Goal: Task Accomplishment & Management: Manage account settings

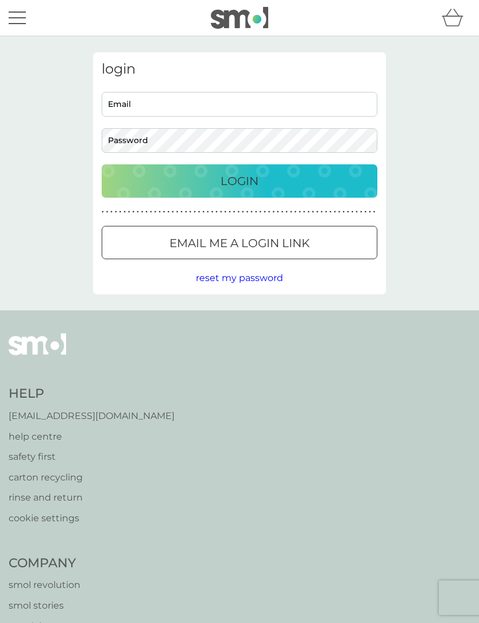
click at [270, 105] on input "Email" at bounding box center [240, 104] width 276 height 25
type input "[PERSON_NAME][EMAIL_ADDRESS][DOMAIN_NAME]"
click at [240, 180] on button "Login" at bounding box center [240, 180] width 276 height 33
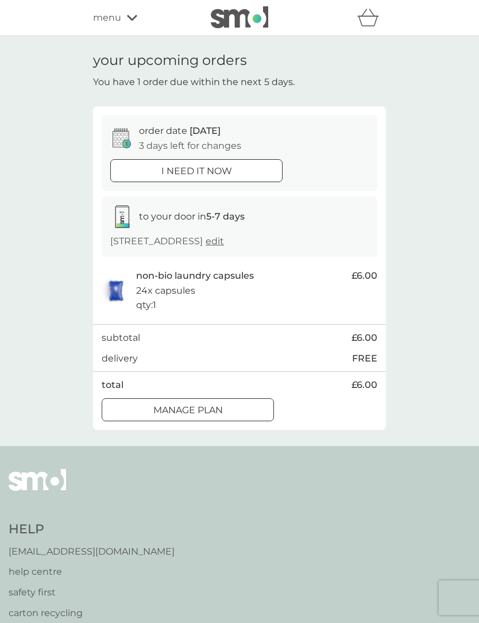
click at [220, 404] on p "Manage plan" at bounding box center [188, 410] width 70 height 15
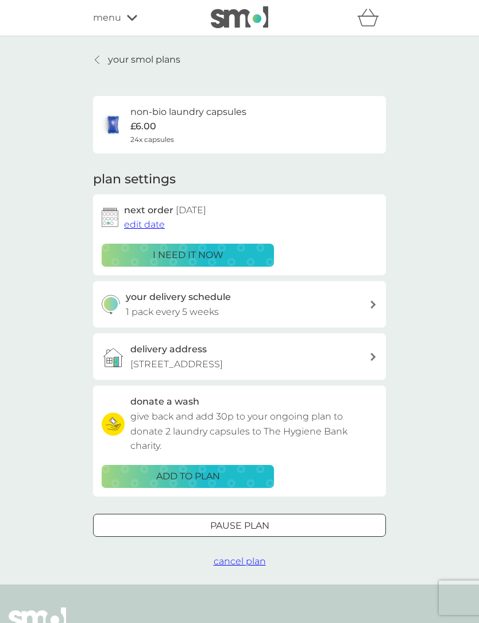
click at [371, 297] on div "your delivery schedule 1 pack every 5 weeks" at bounding box center [239, 304] width 293 height 47
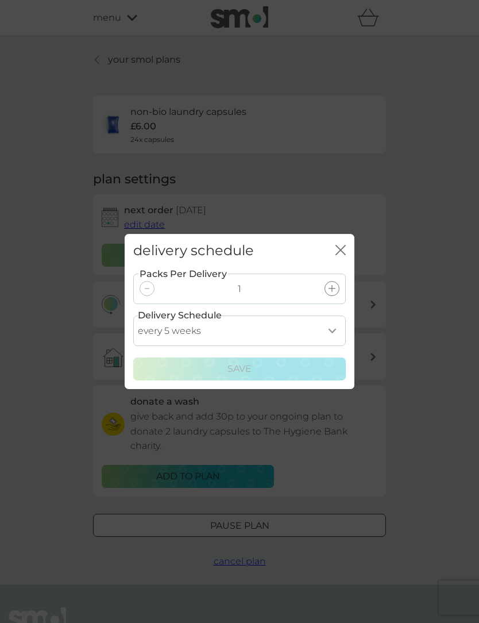
click at [333, 326] on select "every 1 week every 2 weeks every 3 weeks every 4 weeks every 5 weeks every 6 we…" at bounding box center [239, 330] width 213 height 30
select select "42"
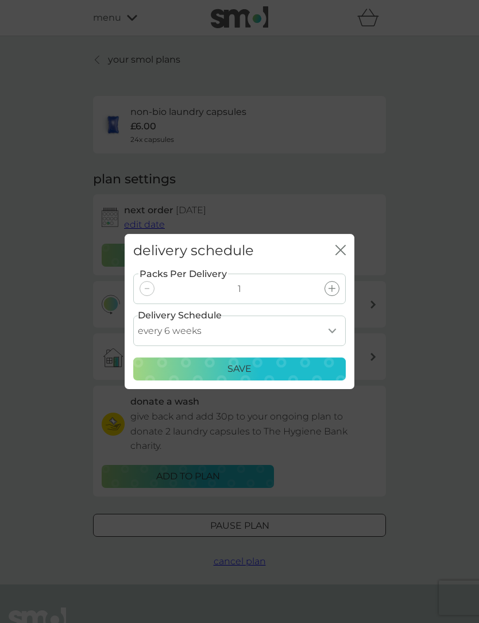
click at [243, 368] on p "Save" at bounding box center [239, 368] width 24 height 15
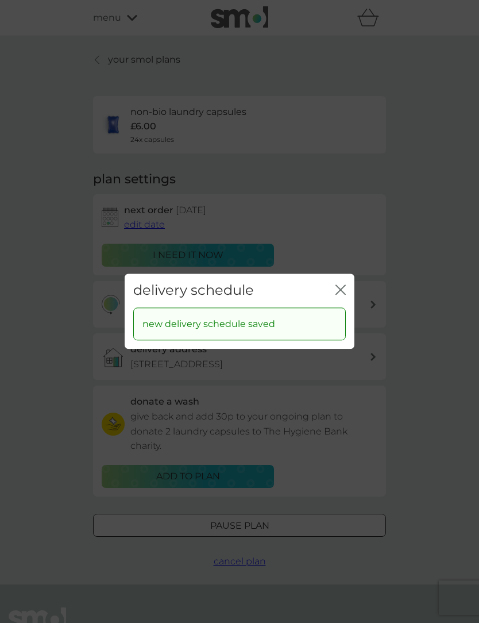
click at [342, 288] on icon "close" at bounding box center [343, 289] width 5 height 9
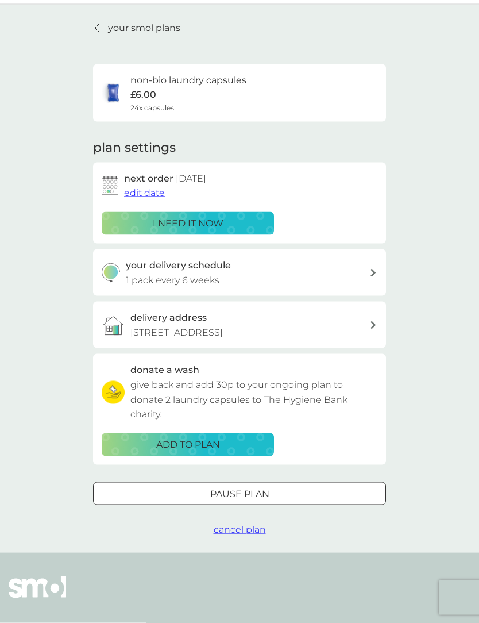
scroll to position [39, 0]
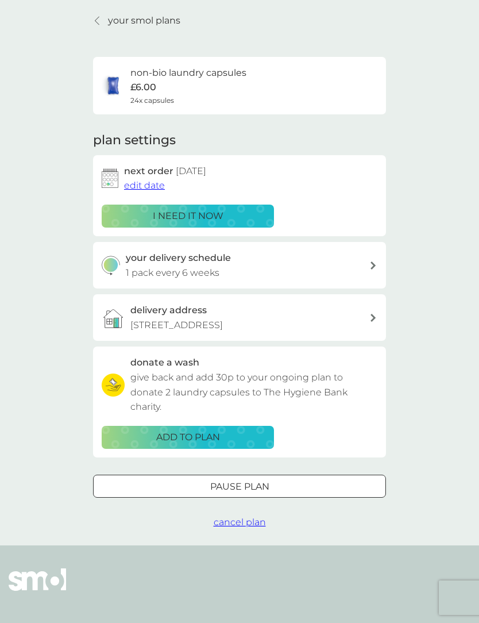
click at [254, 482] on div at bounding box center [239, 486] width 41 height 12
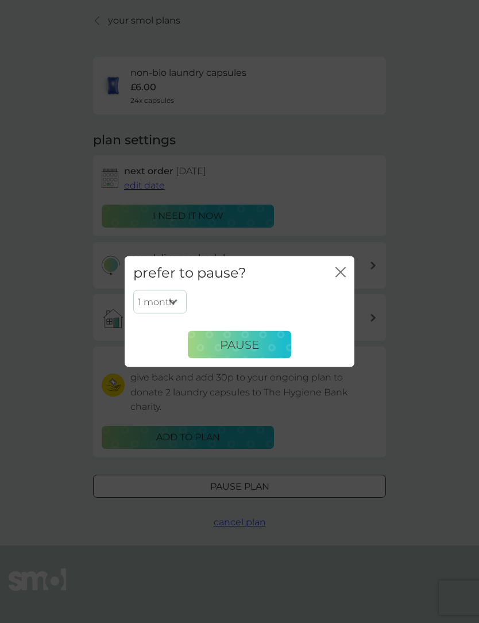
click at [178, 314] on select "1 month 2 months 3 months 4 months 5 months 6 months" at bounding box center [159, 302] width 53 height 24
click at [343, 277] on icon "close" at bounding box center [340, 272] width 10 height 10
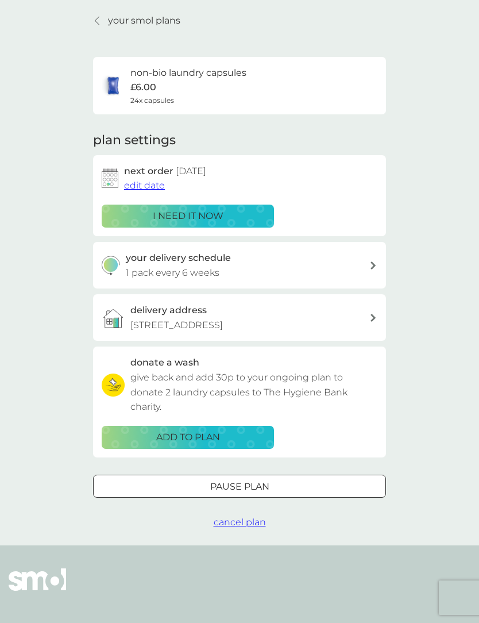
click at [140, 182] on span "edit date" at bounding box center [144, 185] width 41 height 11
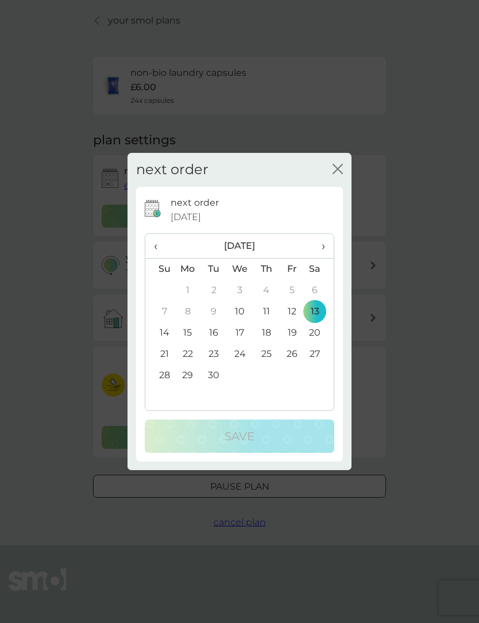
click at [324, 258] on span "›" at bounding box center [319, 246] width 11 height 24
click at [194, 322] on td "6" at bounding box center [188, 311] width 26 height 21
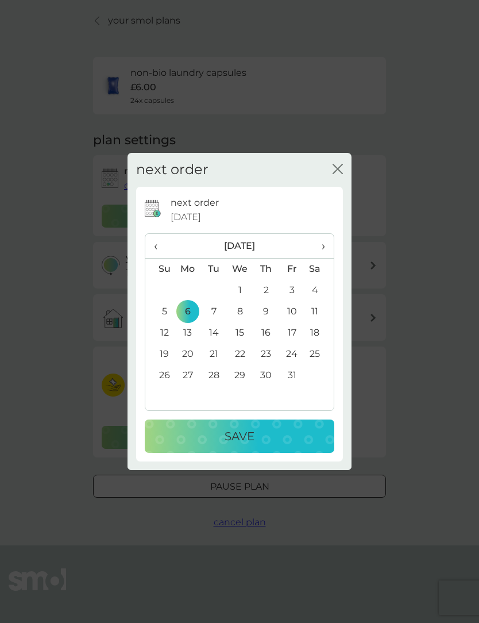
click at [242, 445] on p "Save" at bounding box center [240, 436] width 30 height 18
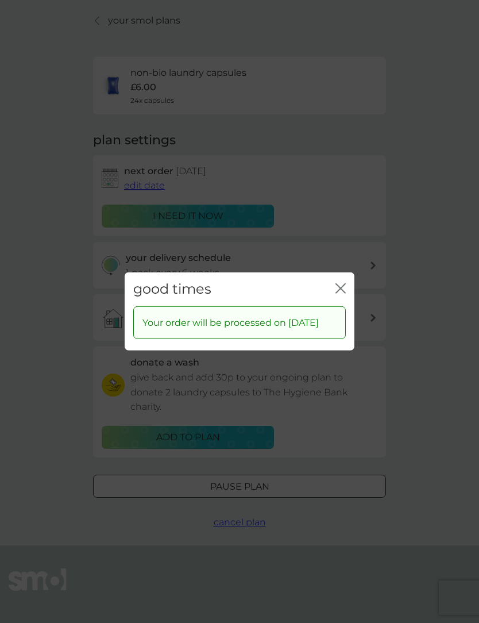
click at [346, 295] on div "good times close" at bounding box center [240, 289] width 230 height 34
click at [340, 294] on icon "close" at bounding box center [340, 288] width 10 height 10
